Goal: Transaction & Acquisition: Obtain resource

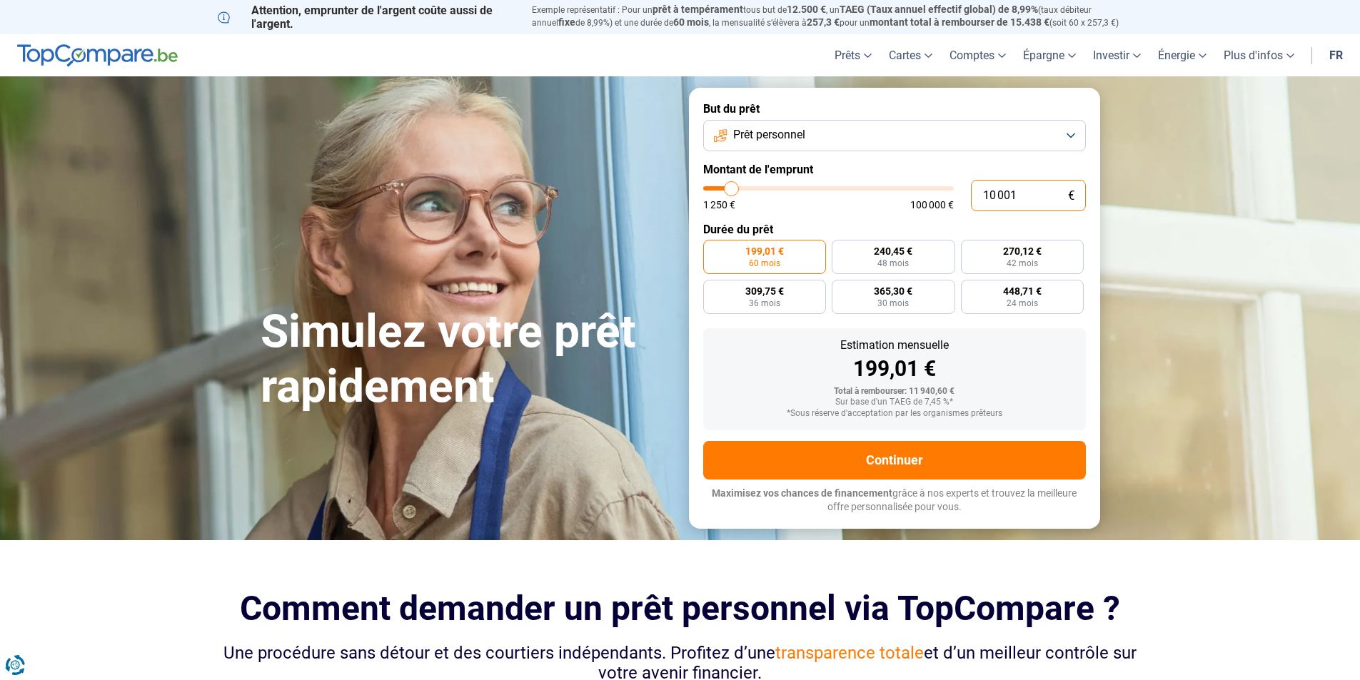
drag, startPoint x: 1034, startPoint y: 195, endPoint x: 606, endPoint y: 201, distance: 428.4
click at [606, 201] on div "Simulez votre prêt rapidement But du prêt Prêt personnel Montant de l'emprunt 1…" at bounding box center [680, 308] width 857 height 440
type input "3"
type input "1250"
type input "30"
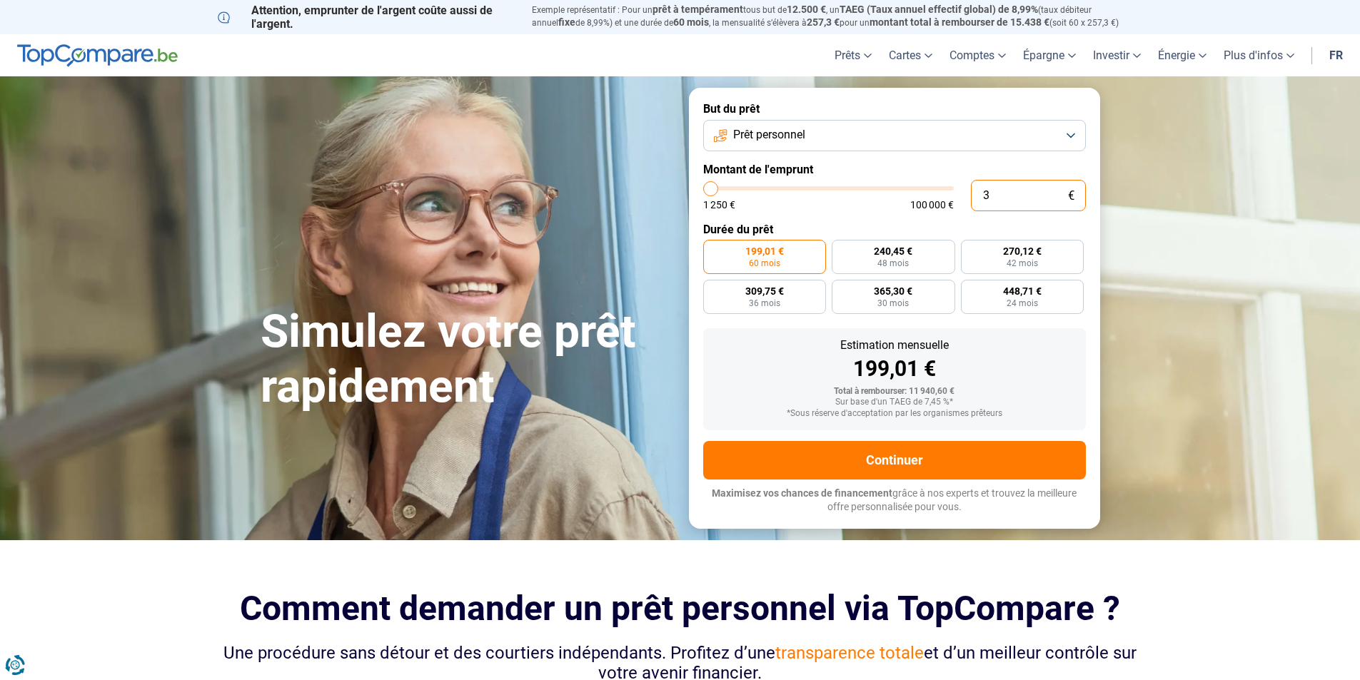
type input "1250"
type input "300"
type input "1250"
type input "3 000"
type input "3000"
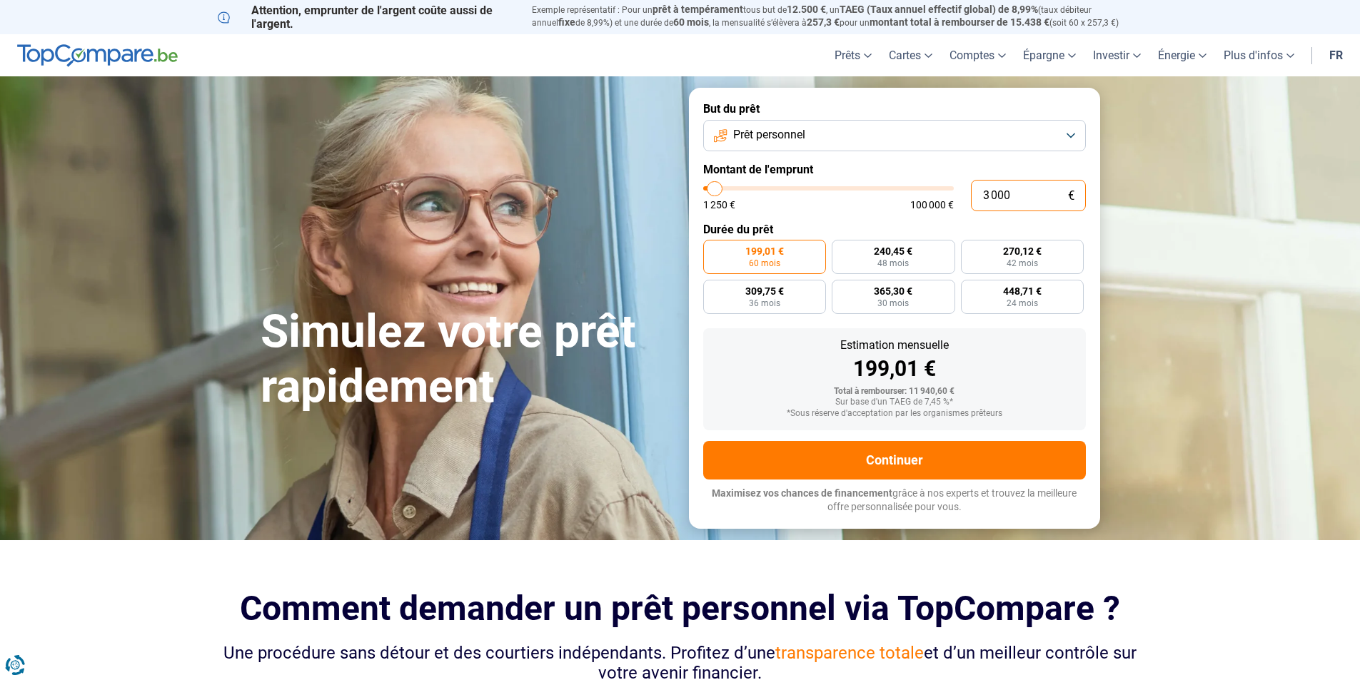
type input "3 000"
radio input "true"
drag, startPoint x: 1181, startPoint y: 354, endPoint x: 1186, endPoint y: 366, distance: 13.1
click at [1181, 355] on section "Simulez votre prêt rapidement Simulez votre prêt rapidement But du prêt Prêt pe…" at bounding box center [680, 307] width 1360 height 463
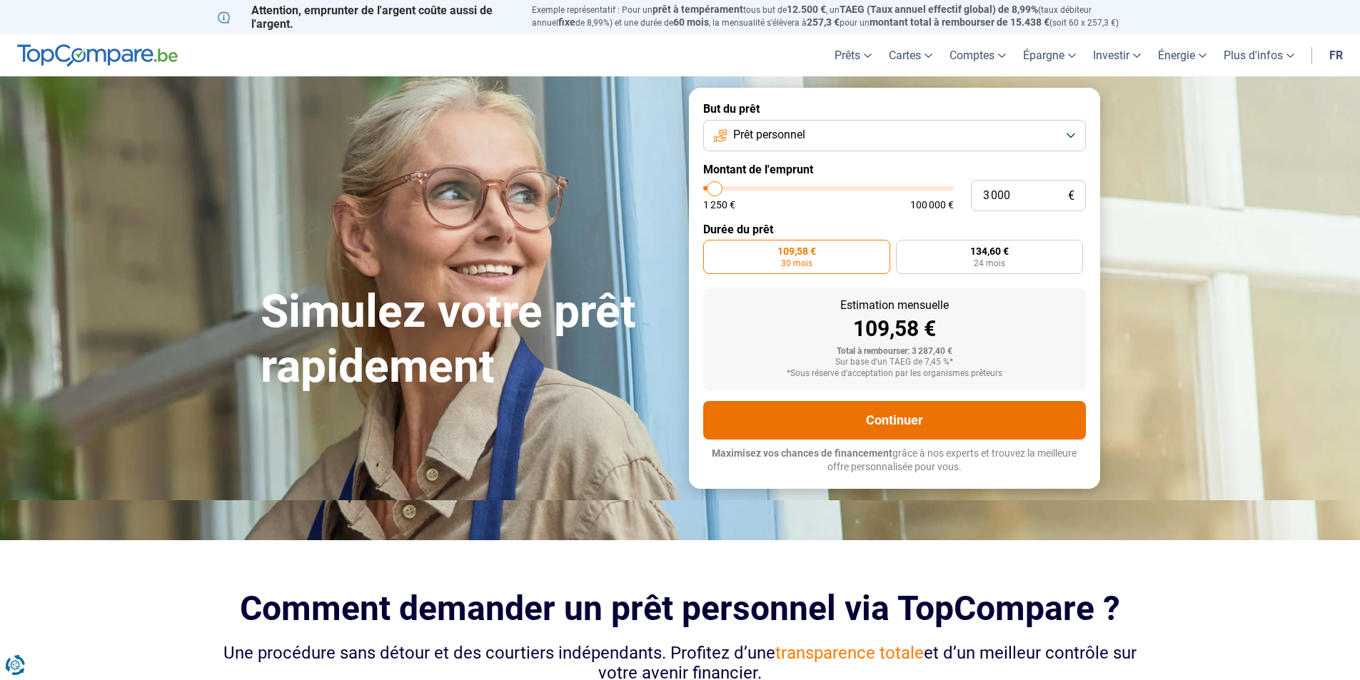
click at [948, 431] on button "Continuer" at bounding box center [894, 420] width 383 height 39
click at [1002, 426] on button "Continuer" at bounding box center [894, 420] width 383 height 39
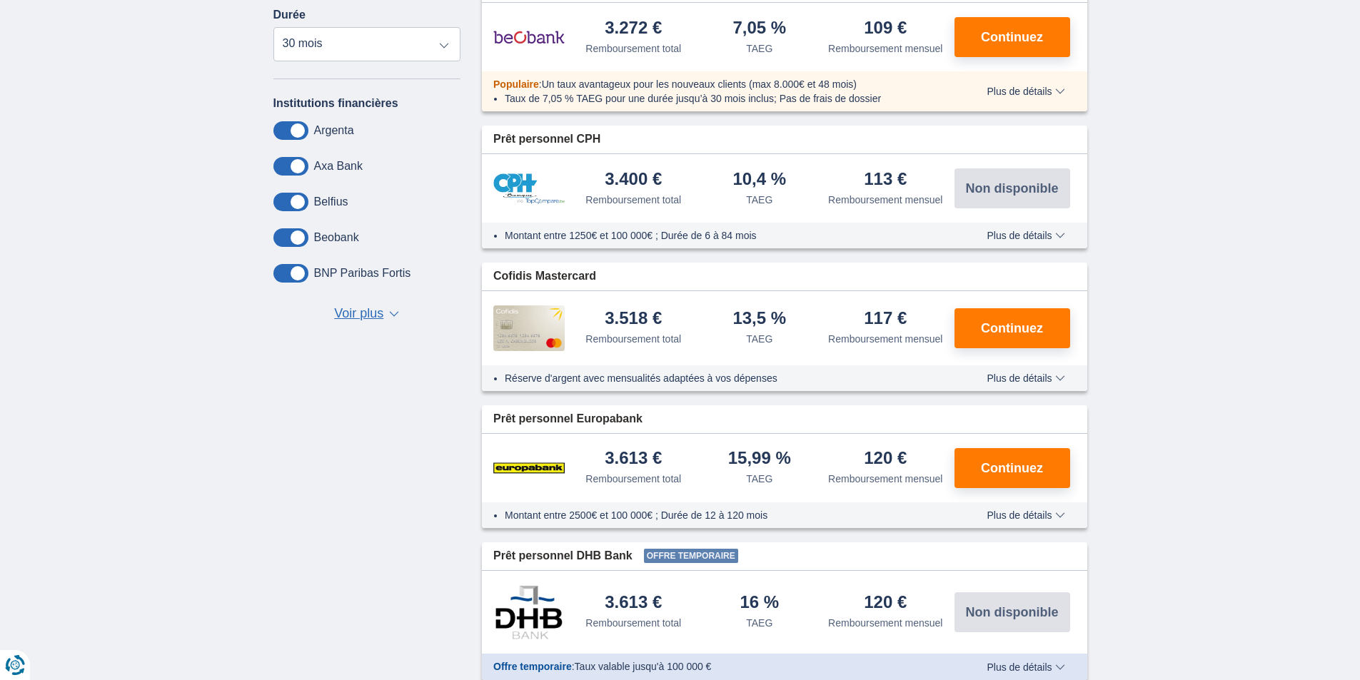
scroll to position [571, 0]
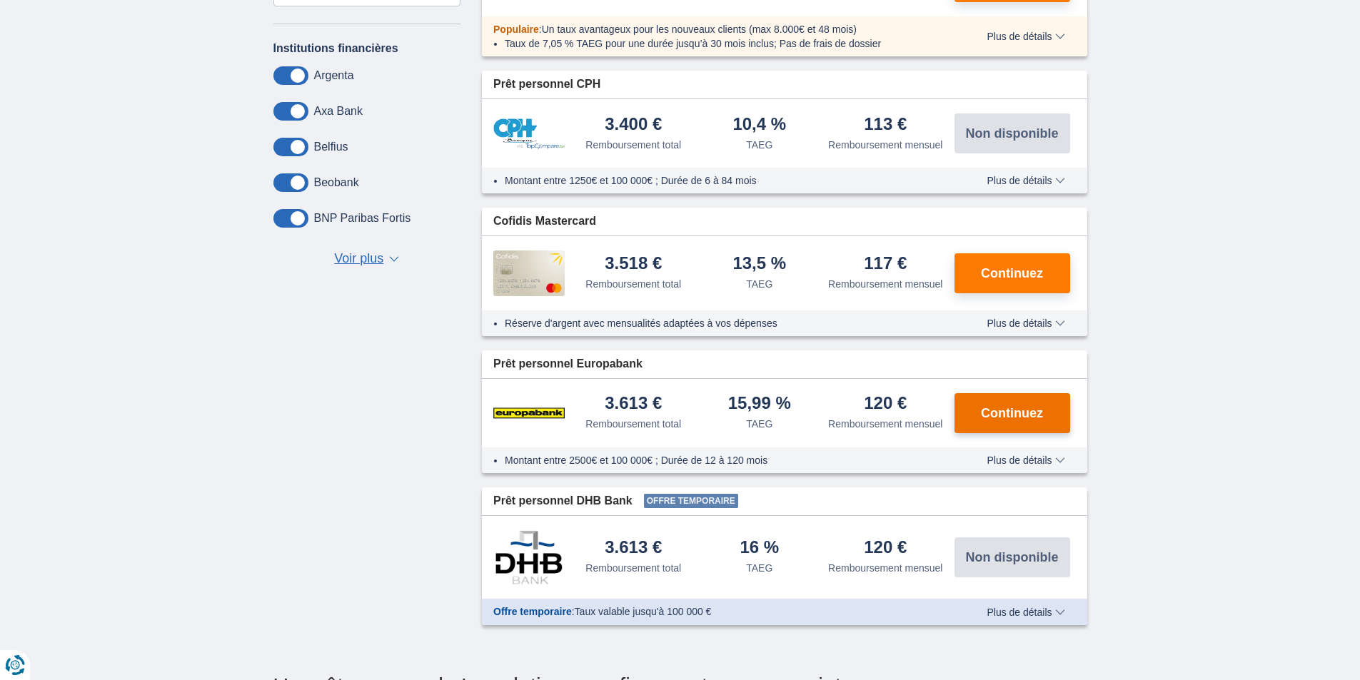
click at [1067, 410] on button "Continuez" at bounding box center [1012, 413] width 116 height 40
click at [224, 115] on div "× widget.non-eligible-application.title widget.non-eligible-application.text no…" at bounding box center [680, 127] width 1360 height 1065
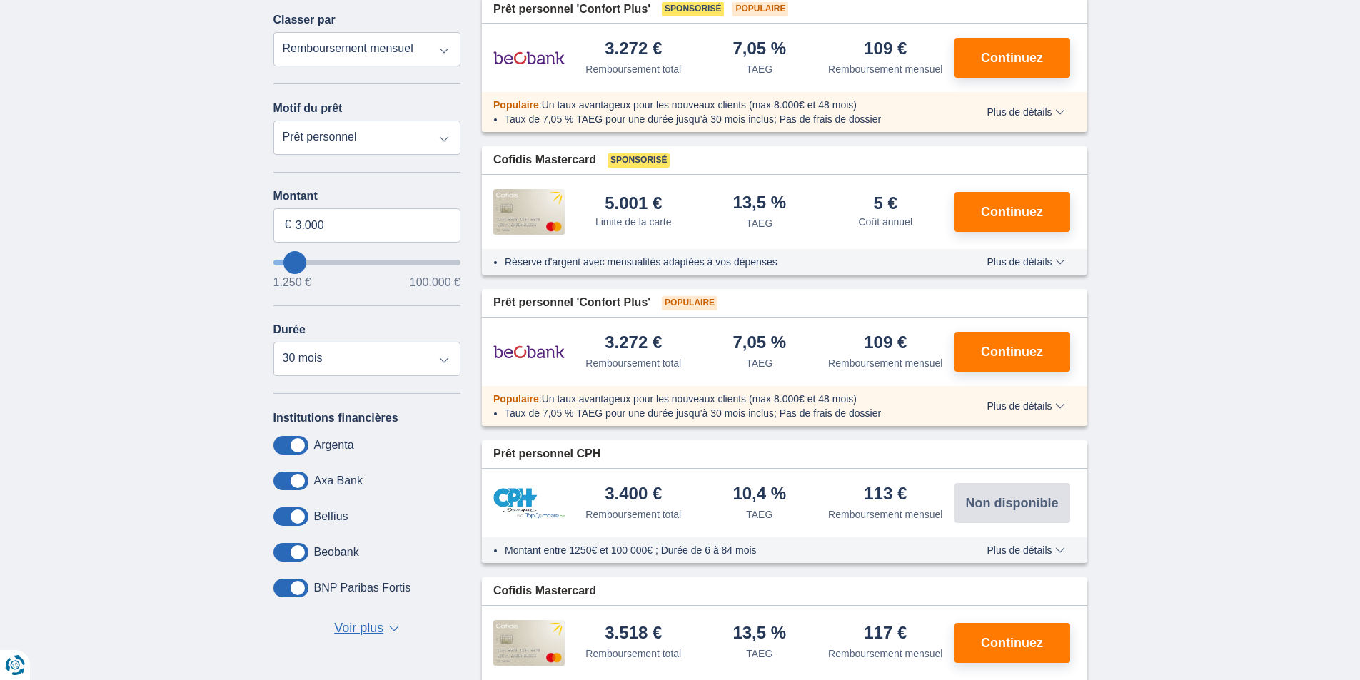
scroll to position [71, 0]
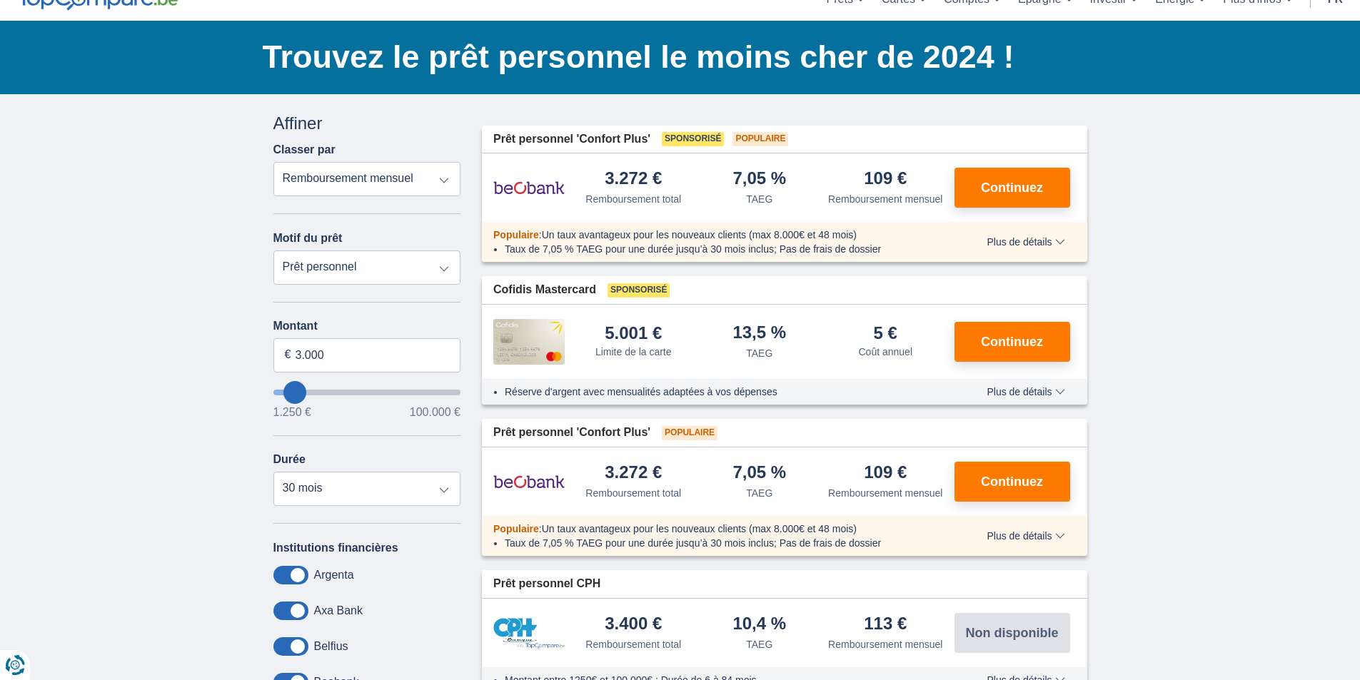
click at [1216, 537] on div "× widget.non-eligible-application.title widget.non-eligible-application.text no…" at bounding box center [680, 626] width 1360 height 1065
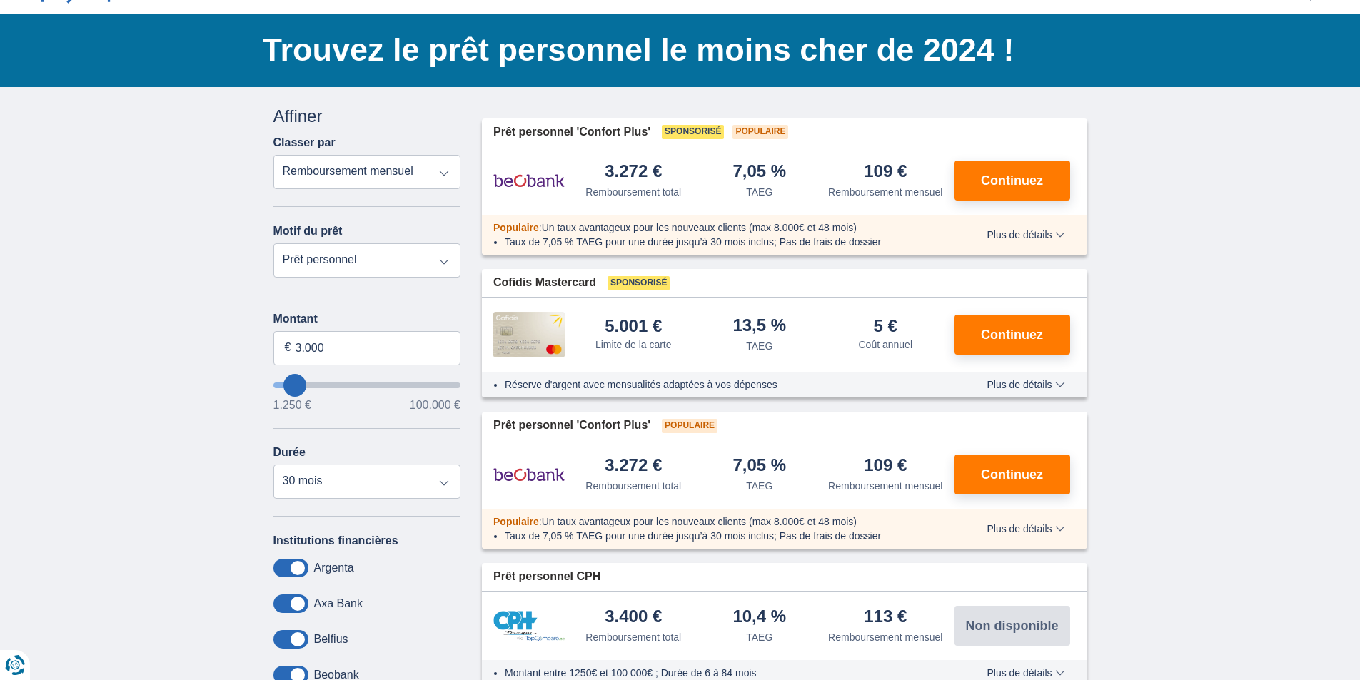
scroll to position [0, 0]
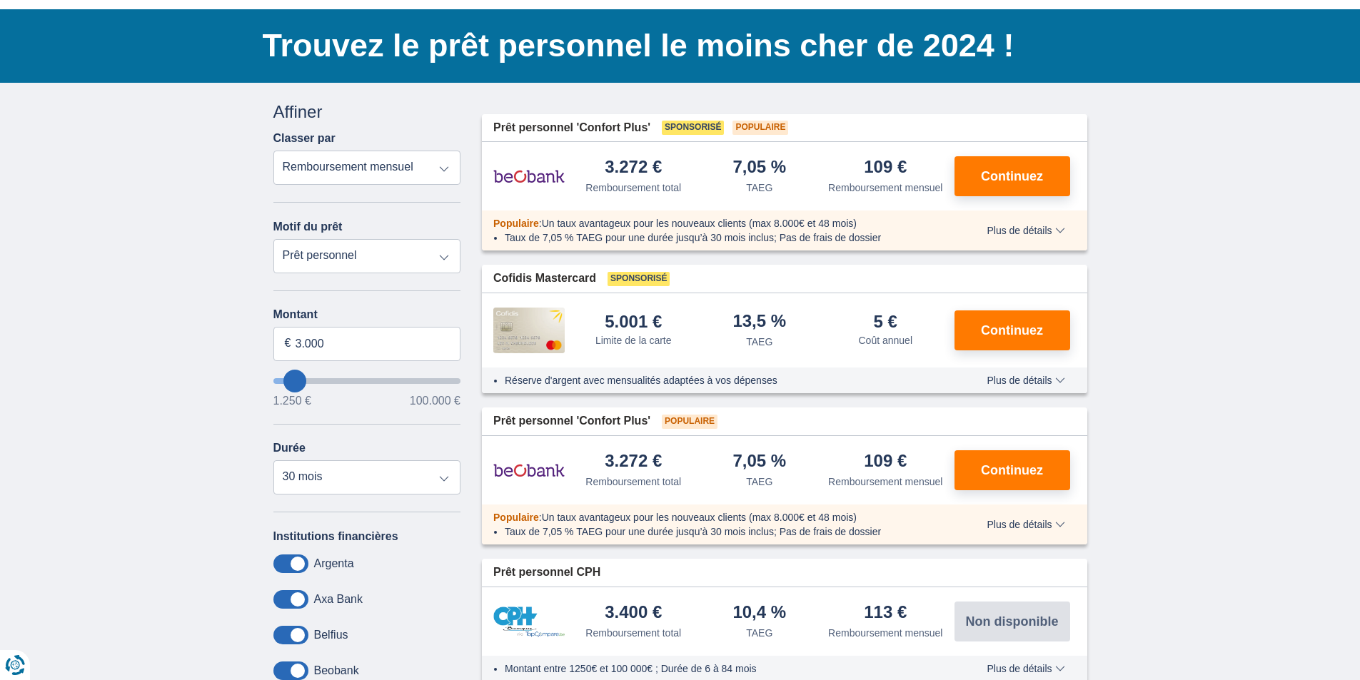
scroll to position [286, 0]
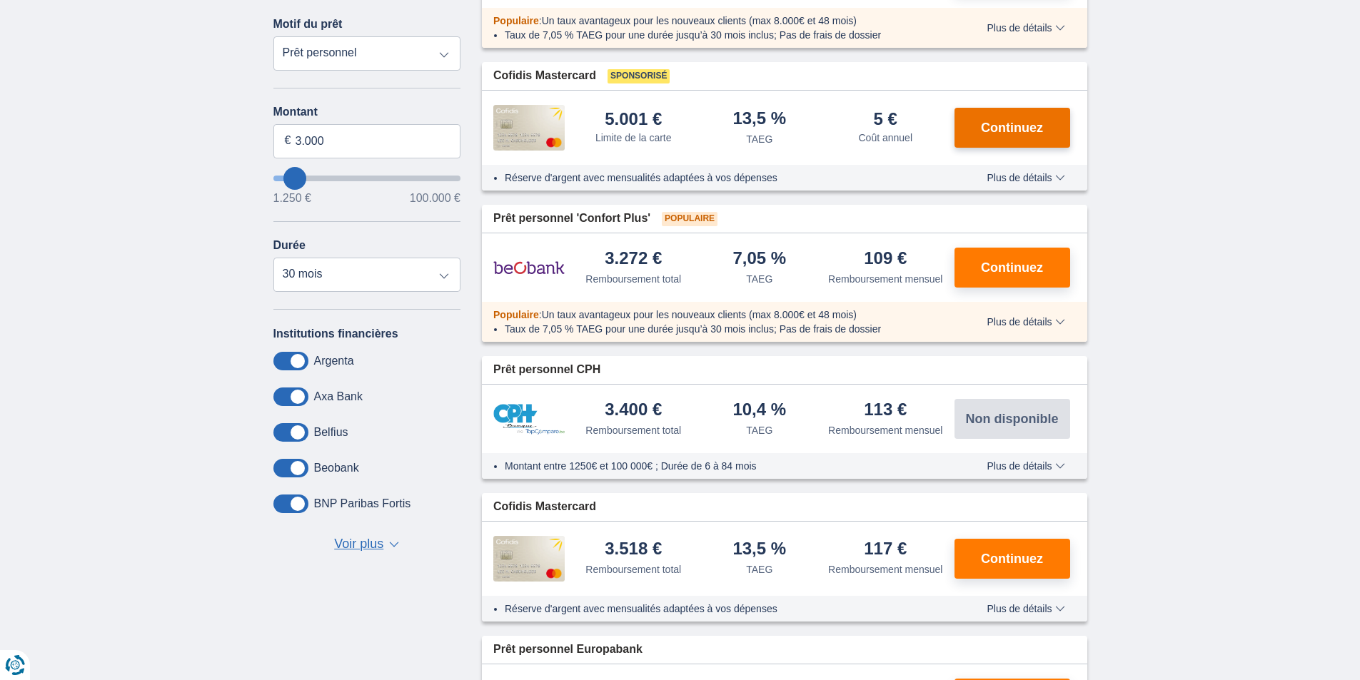
click at [1060, 126] on button "Continuez" at bounding box center [1012, 128] width 116 height 40
